Goal: Information Seeking & Learning: Learn about a topic

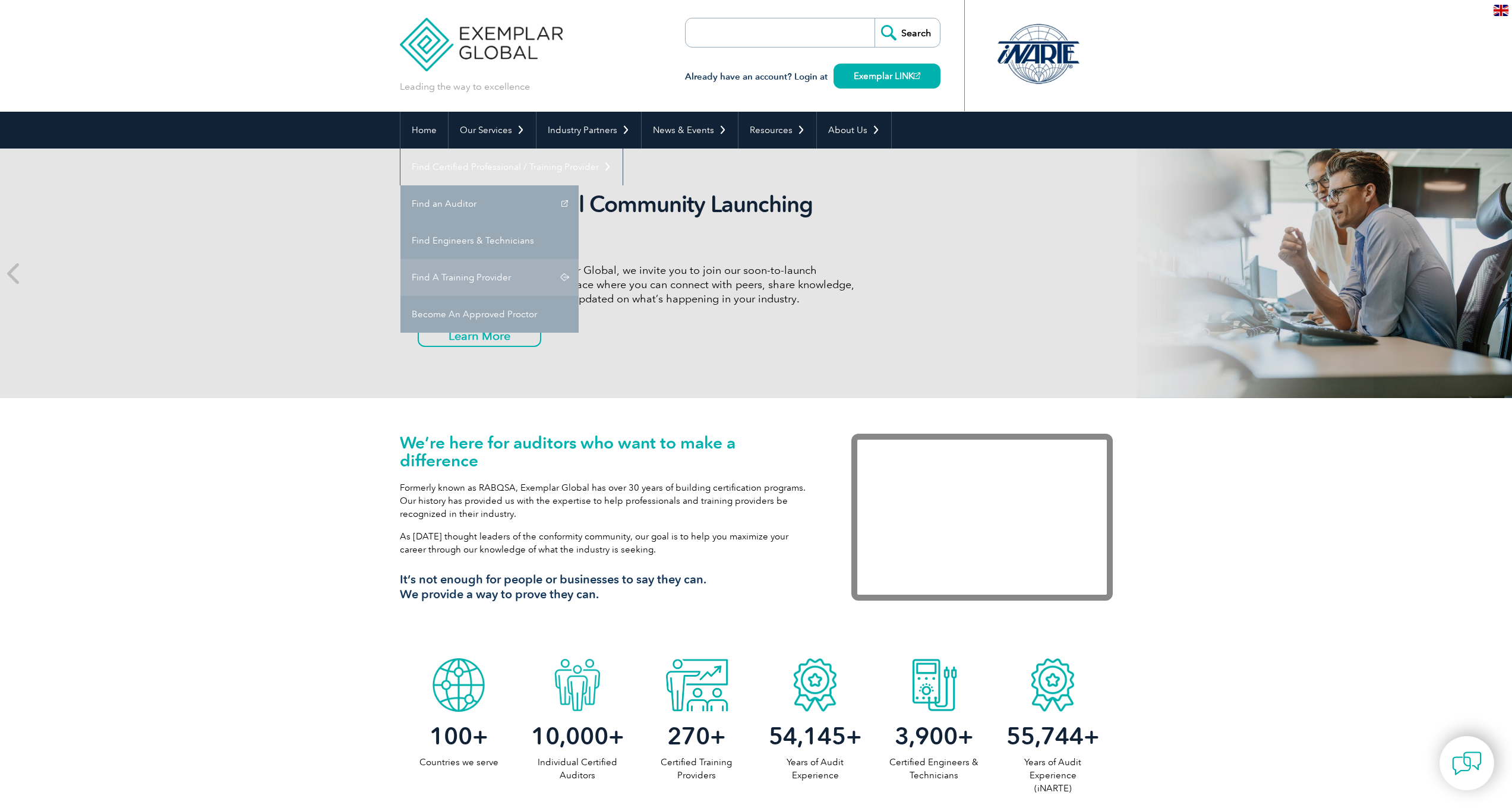
click at [579, 259] on link "Find A Training Provider" at bounding box center [489, 277] width 178 height 37
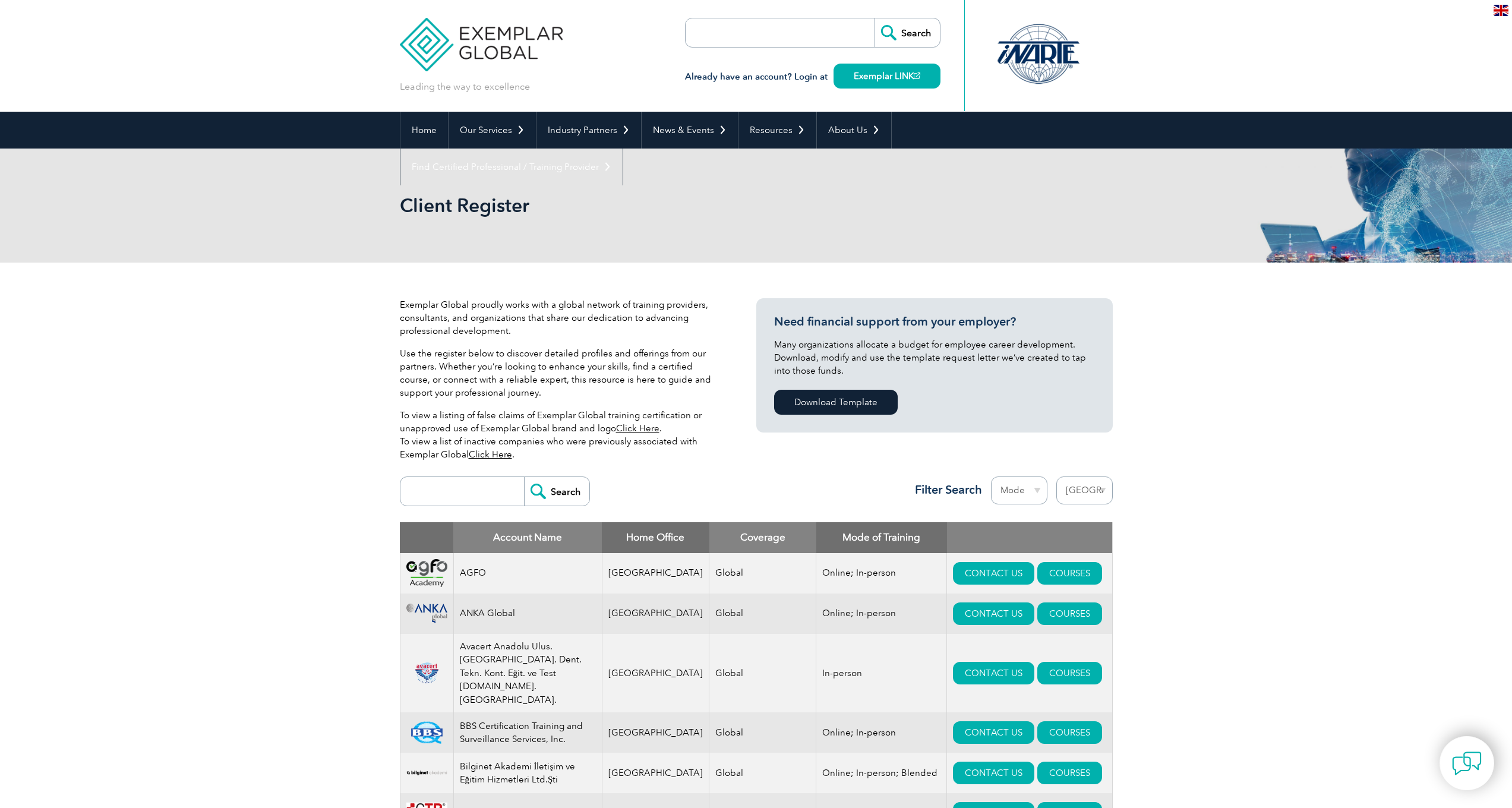
select select "[GEOGRAPHIC_DATA]"
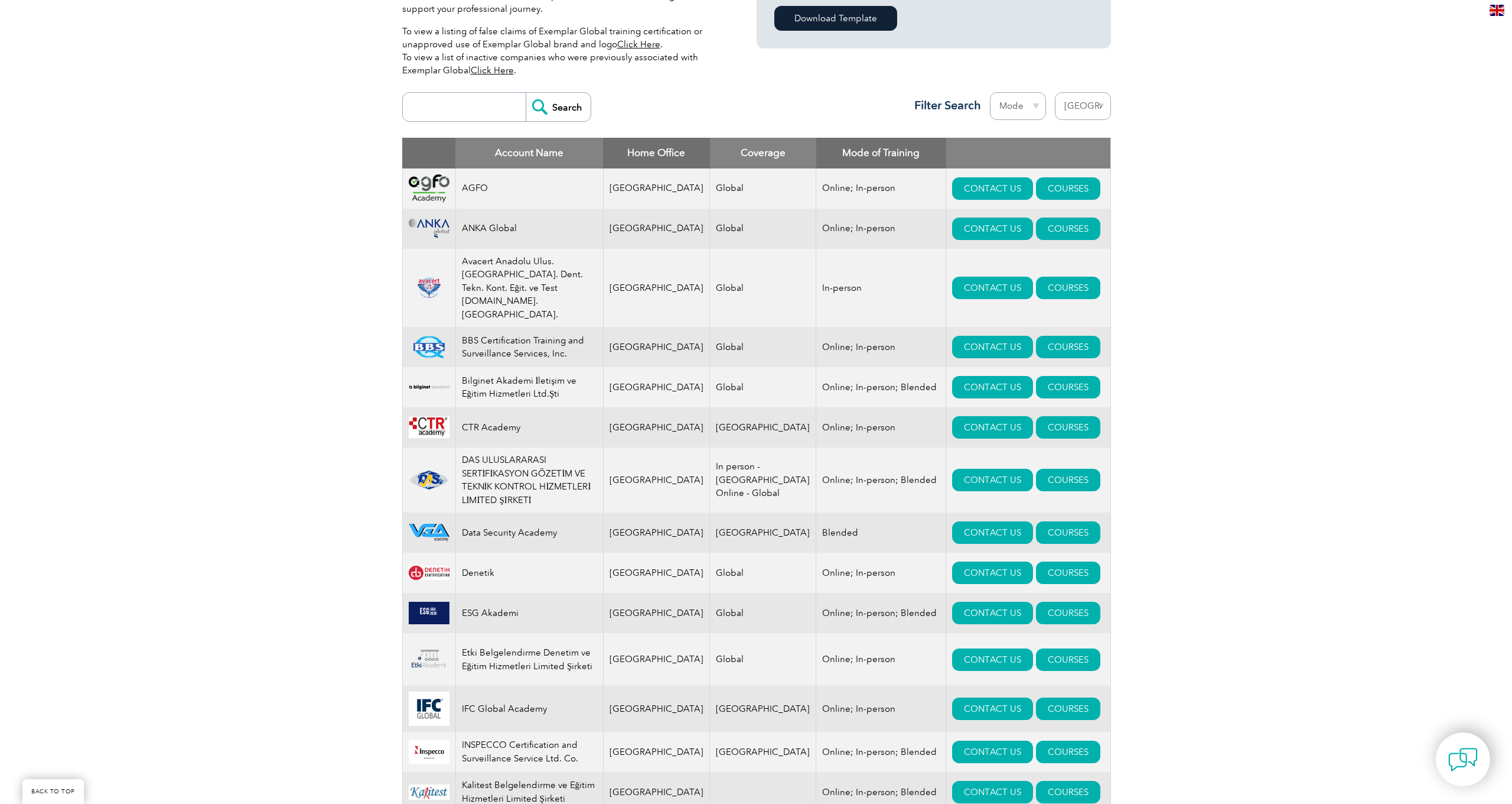
scroll to position [527, 0]
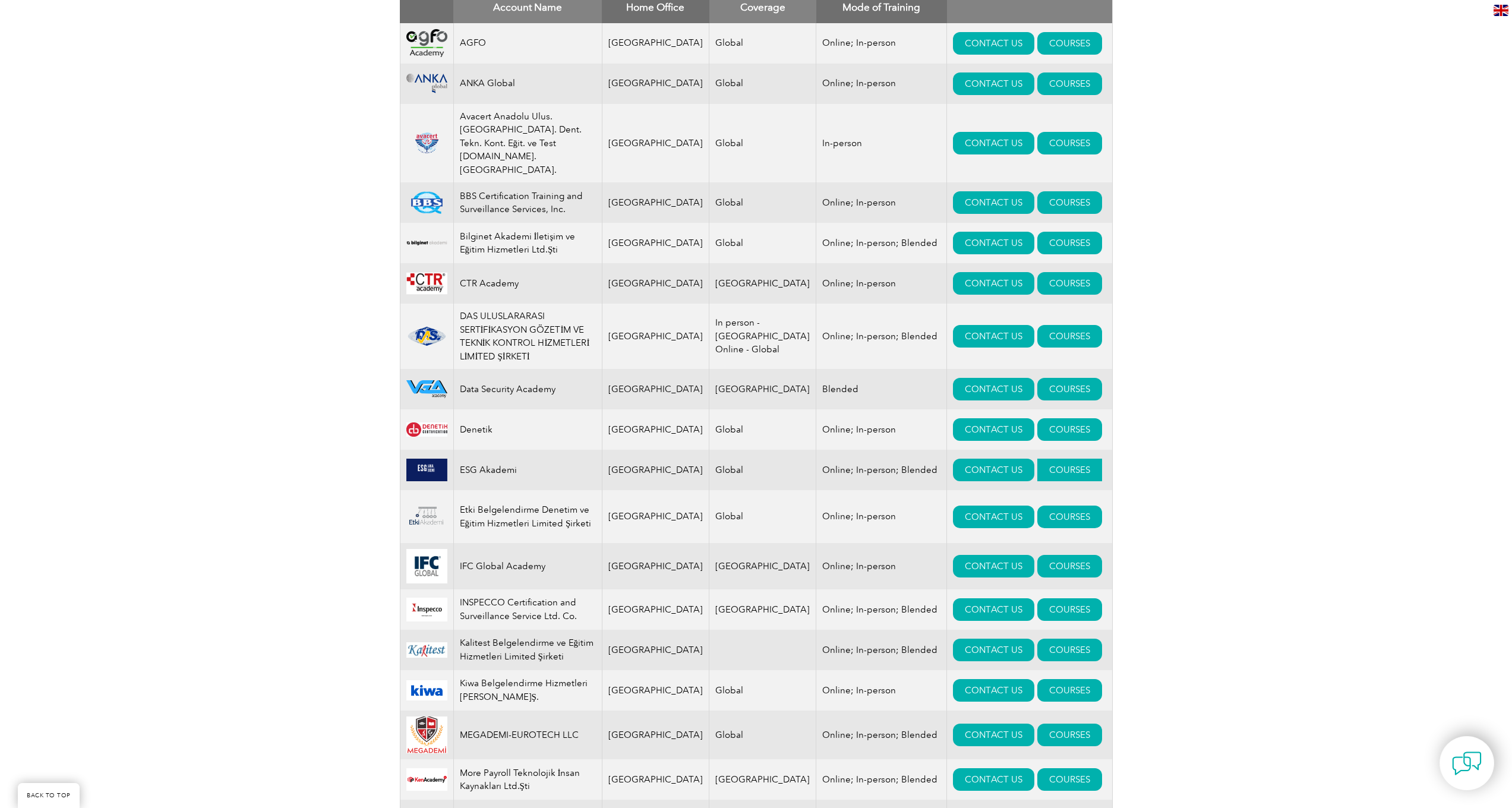
click at [1054, 459] on link "COURSES" at bounding box center [1070, 470] width 65 height 23
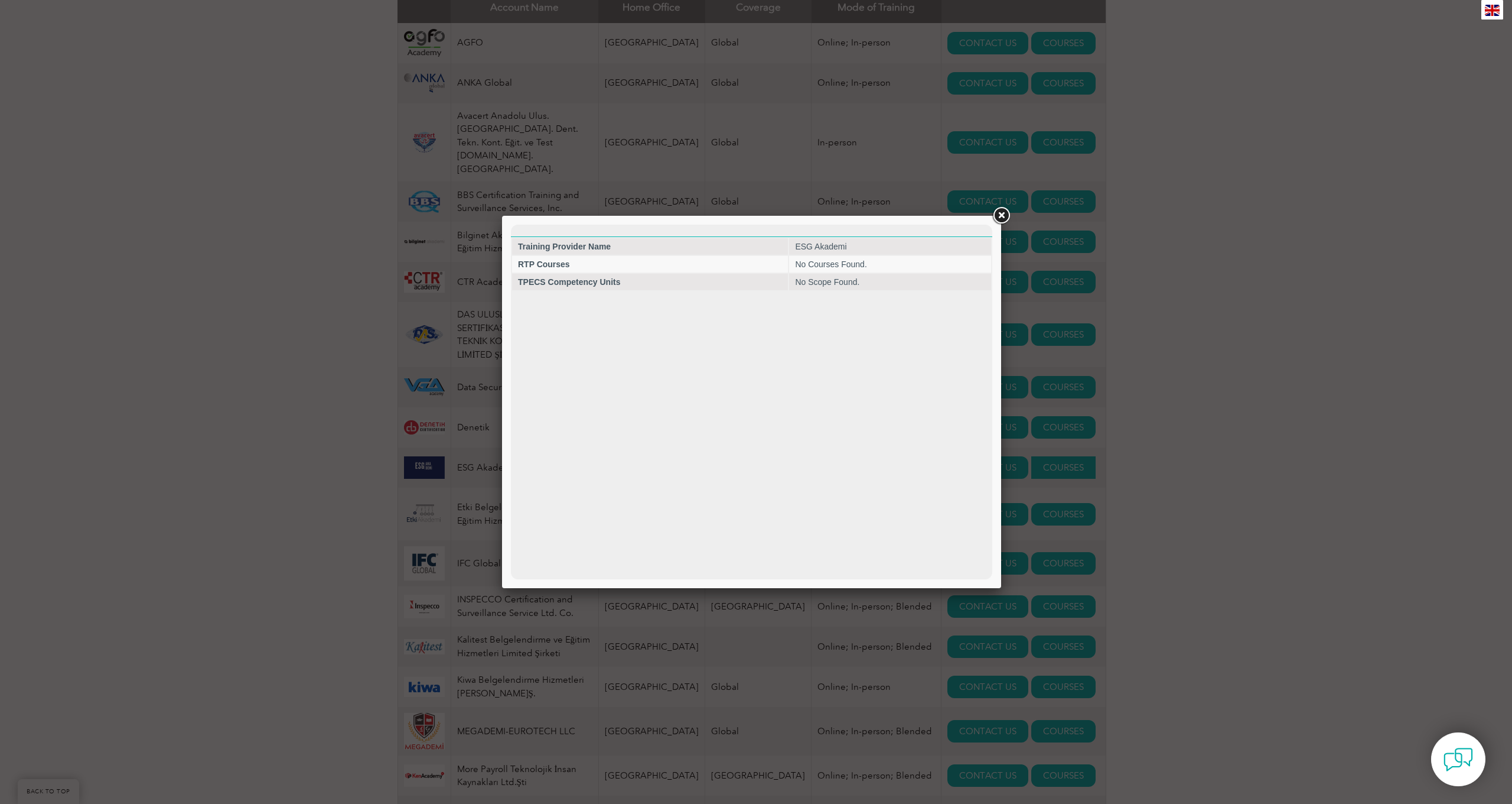
scroll to position [0, 0]
click at [1003, 212] on link at bounding box center [1001, 215] width 21 height 21
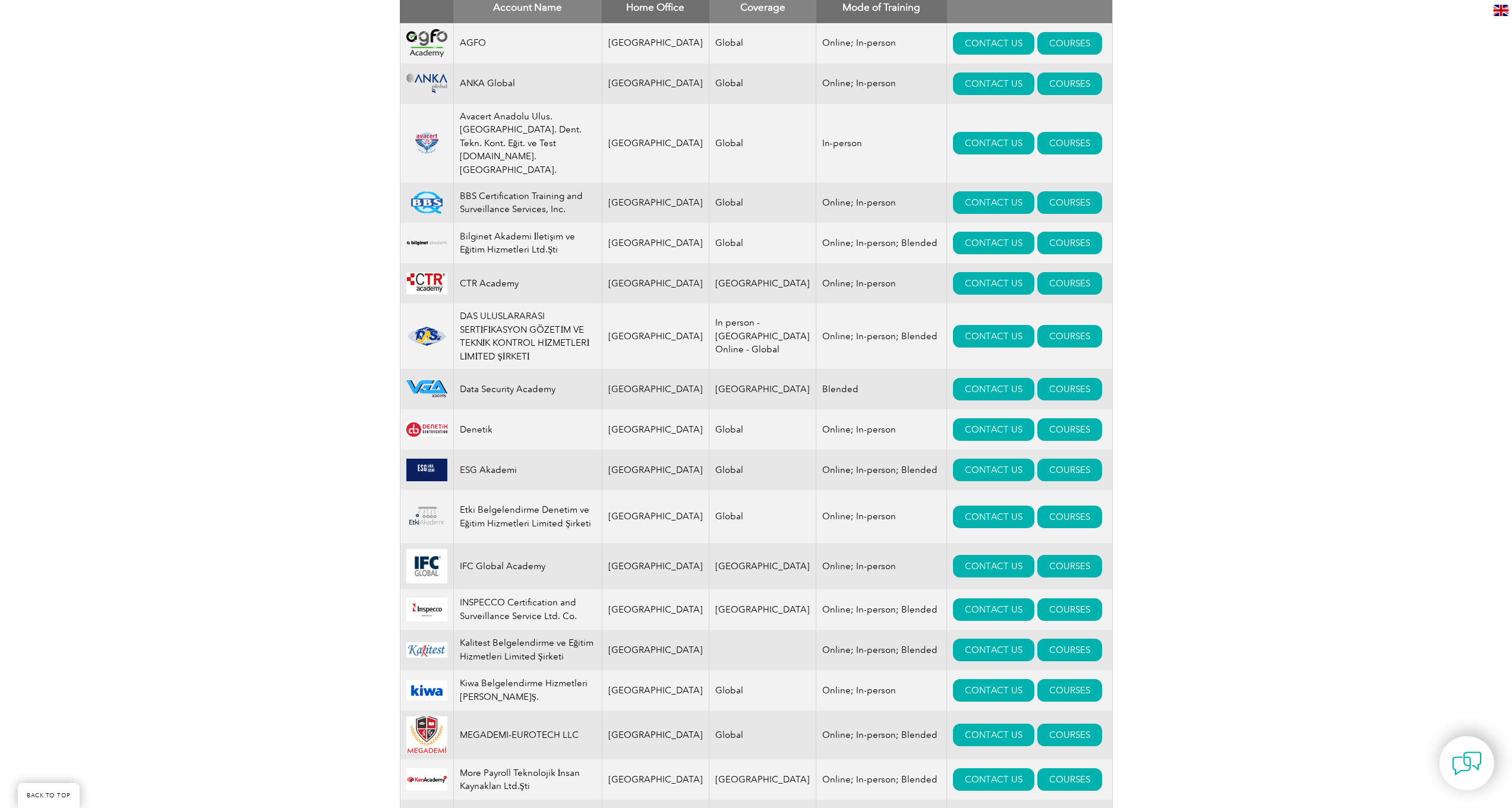
click at [1149, 389] on div "Exemplar Global proudly works with a global network of training providers, cons…" at bounding box center [756, 615] width 1512 height 1765
click at [280, 452] on div "Exemplar Global proudly works with a global network of training providers, cons…" at bounding box center [756, 615] width 1512 height 1765
click at [1448, 364] on div "Exemplar Global proudly works with a global network of training providers, cons…" at bounding box center [756, 615] width 1512 height 1765
click at [1051, 459] on link "COURSES" at bounding box center [1070, 470] width 65 height 23
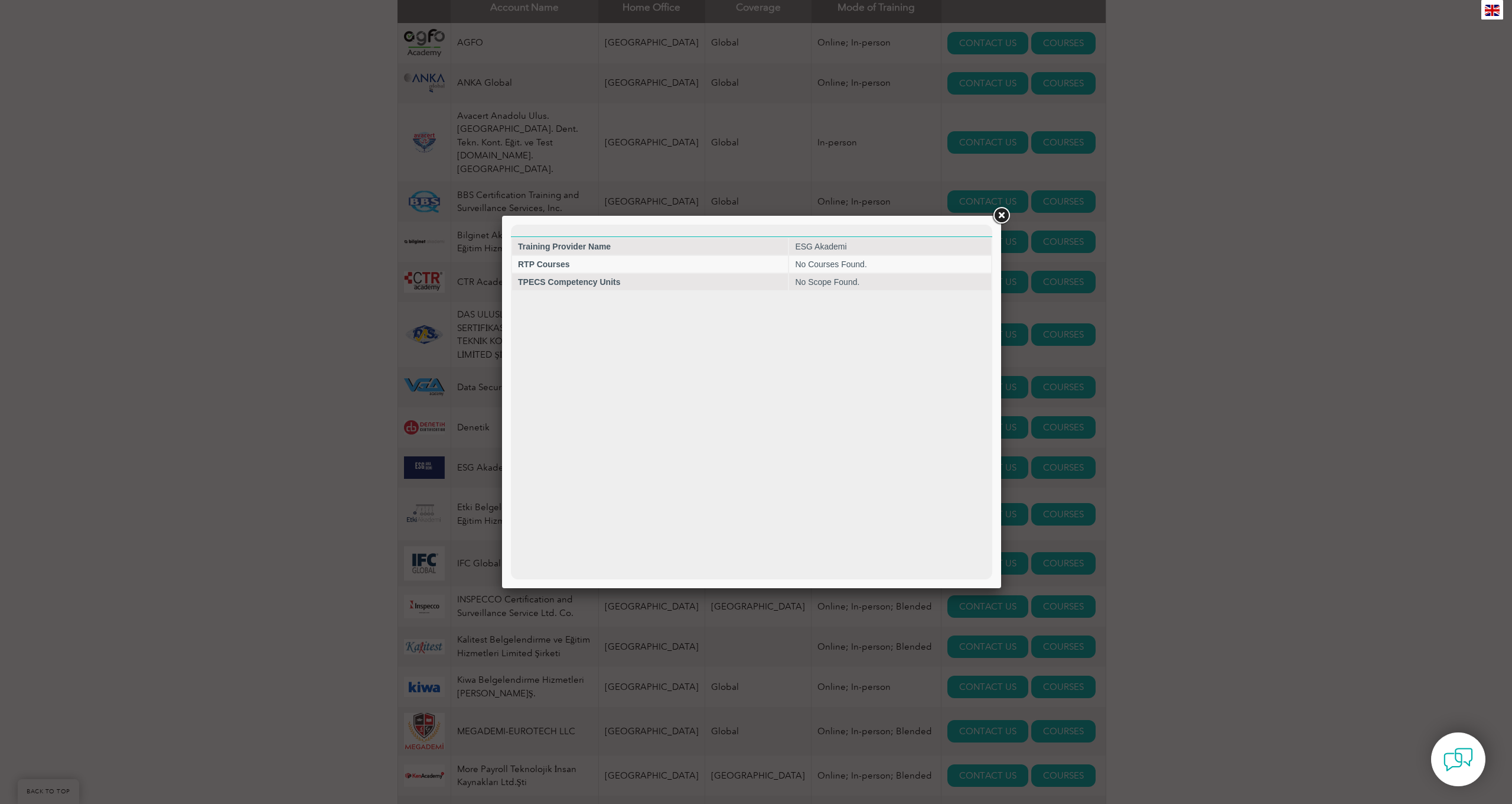
click at [1001, 214] on link at bounding box center [1001, 215] width 21 height 21
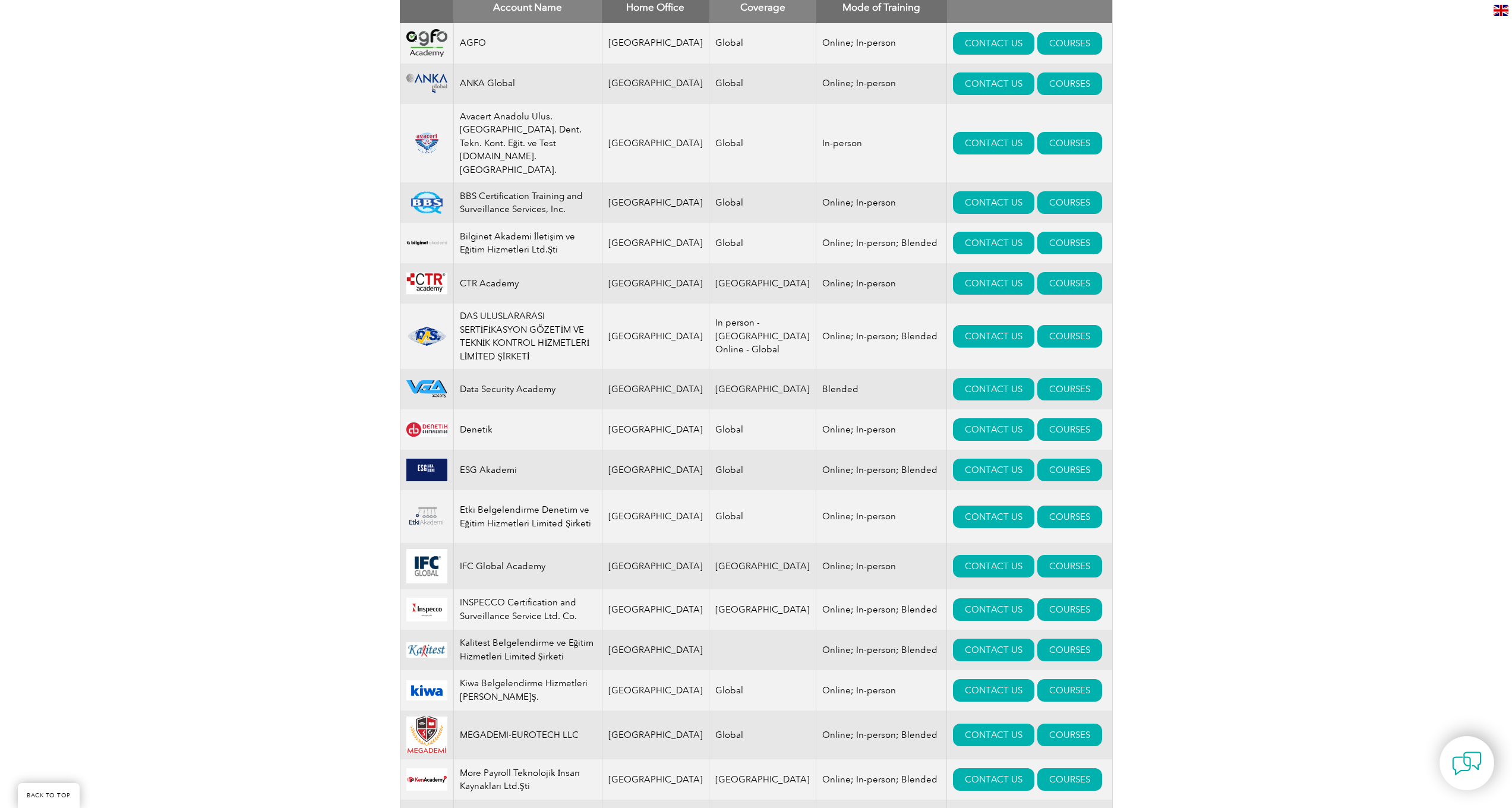
scroll to position [532, 0]
